Goal: Transaction & Acquisition: Download file/media

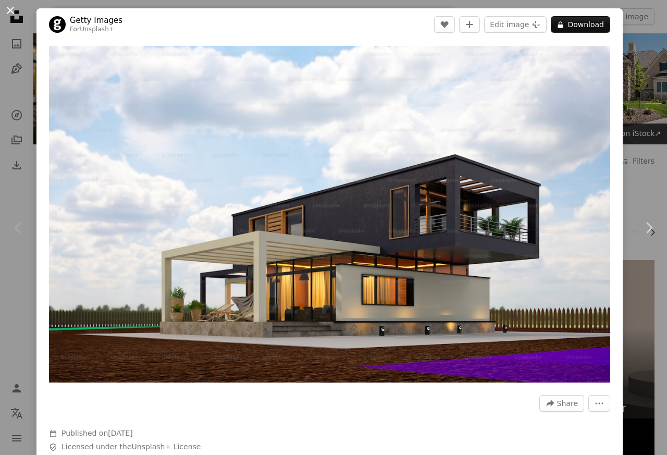
click at [11, 10] on button "An X shape" at bounding box center [10, 10] width 13 height 13
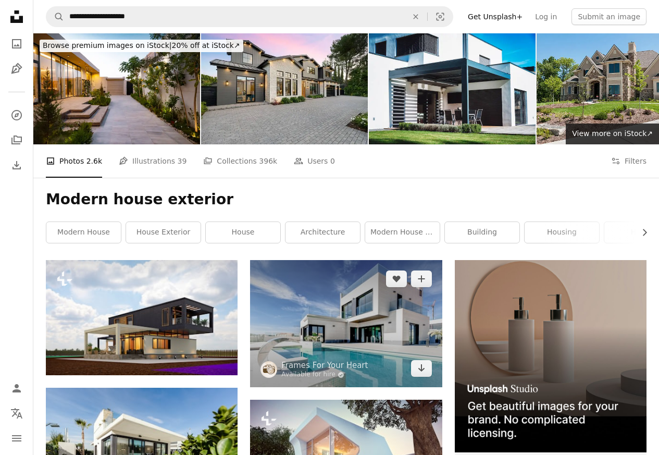
click at [319, 320] on img at bounding box center [346, 323] width 192 height 127
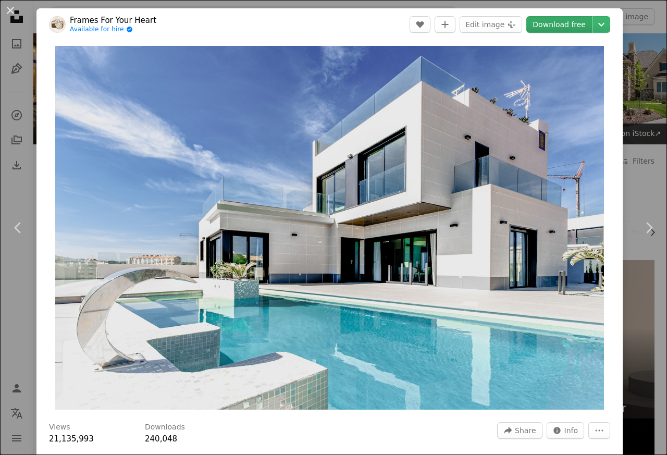
click at [545, 26] on link "Download free" at bounding box center [559, 24] width 66 height 17
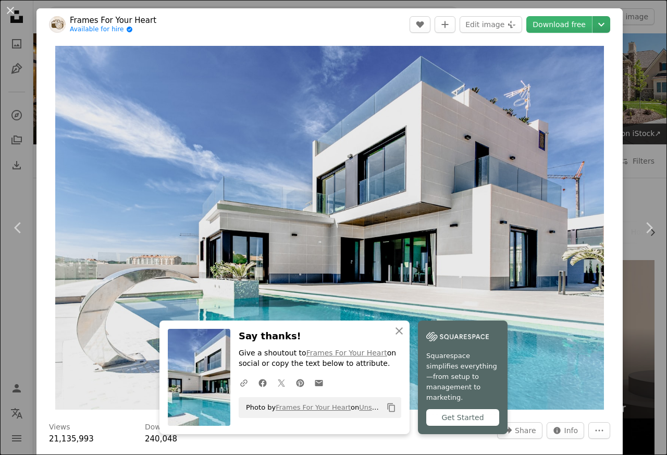
click at [597, 26] on icon "Chevron down" at bounding box center [601, 24] width 17 height 13
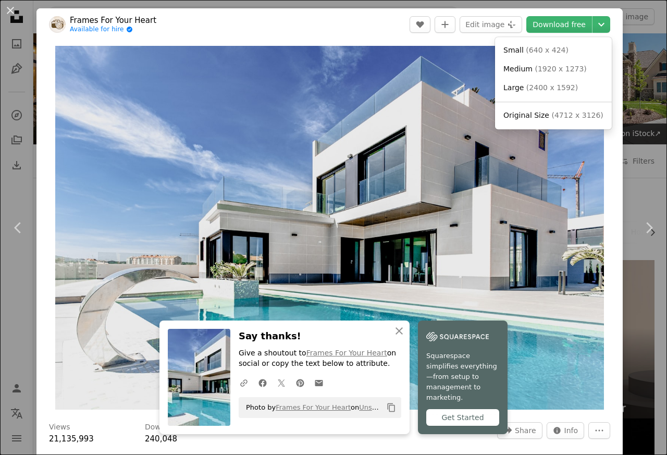
click at [514, 70] on span "Medium" at bounding box center [518, 69] width 29 height 8
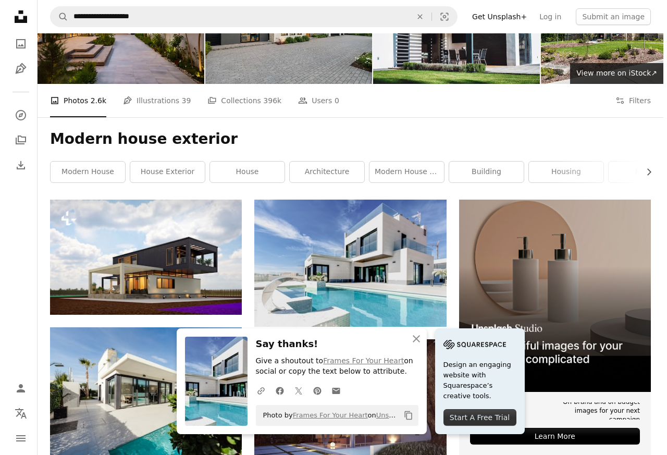
scroll to position [375, 0]
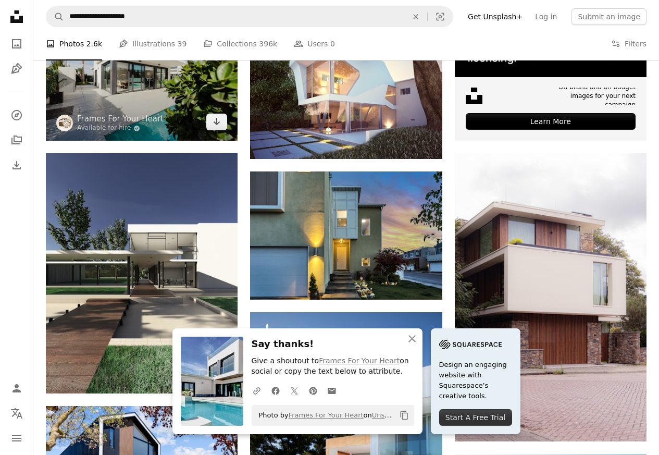
click at [115, 67] on img at bounding box center [142, 77] width 192 height 128
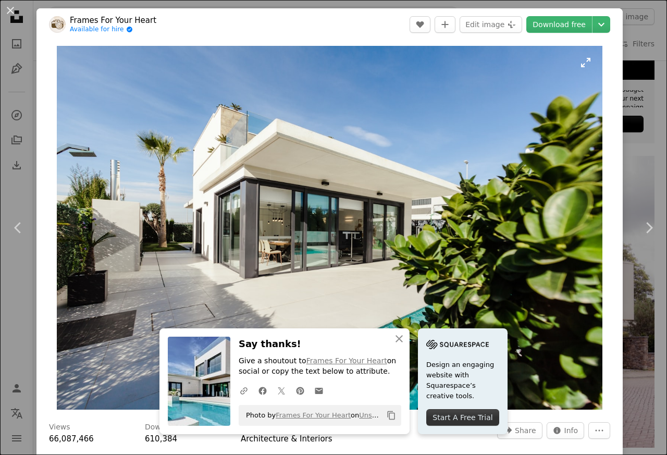
click at [321, 240] on img "Zoom in on this image" at bounding box center [330, 228] width 546 height 364
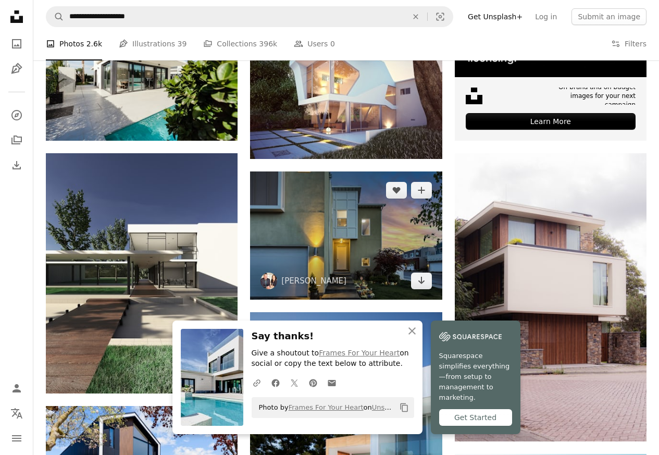
click at [335, 245] on img at bounding box center [346, 236] width 192 height 128
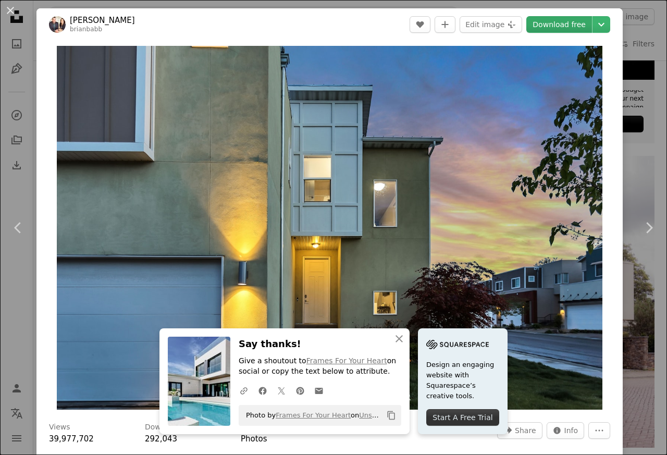
click at [553, 26] on link "Download free" at bounding box center [559, 24] width 66 height 17
